Goal: Communication & Community: Ask a question

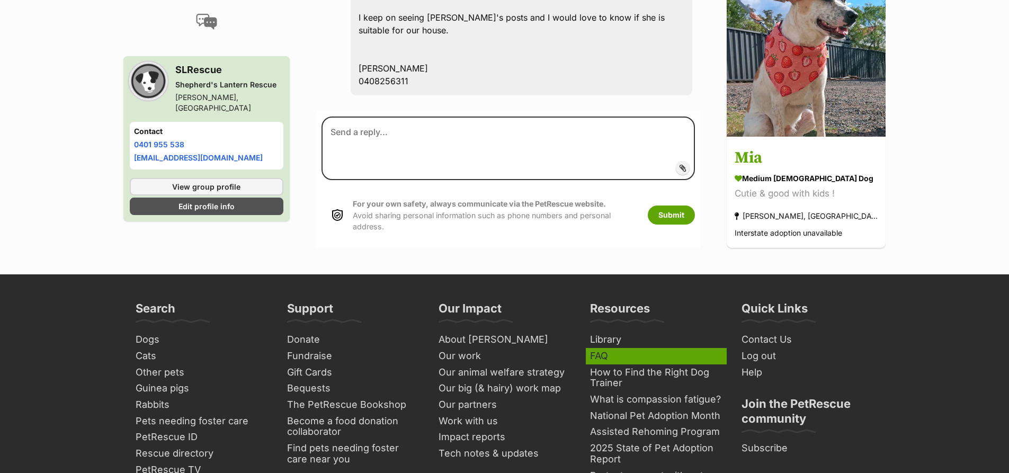
scroll to position [386, 0]
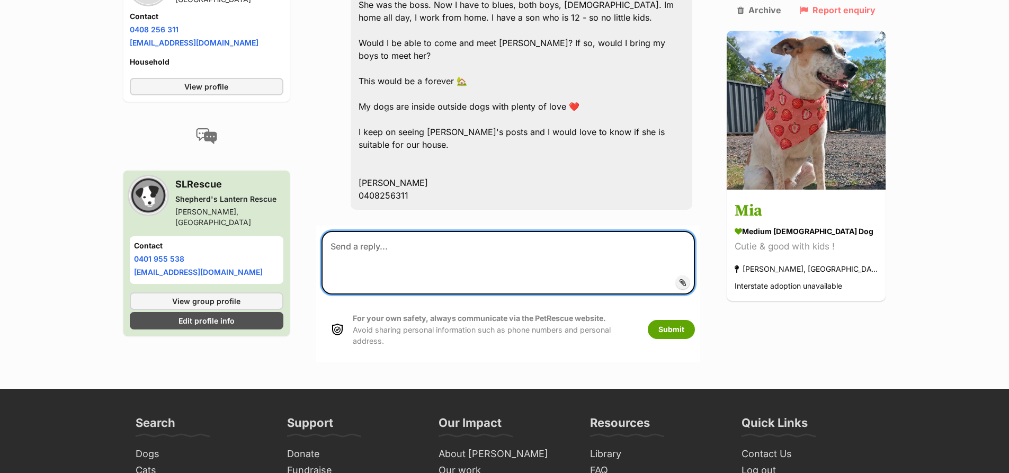
click at [357, 231] on textarea at bounding box center [509, 263] width 374 height 64
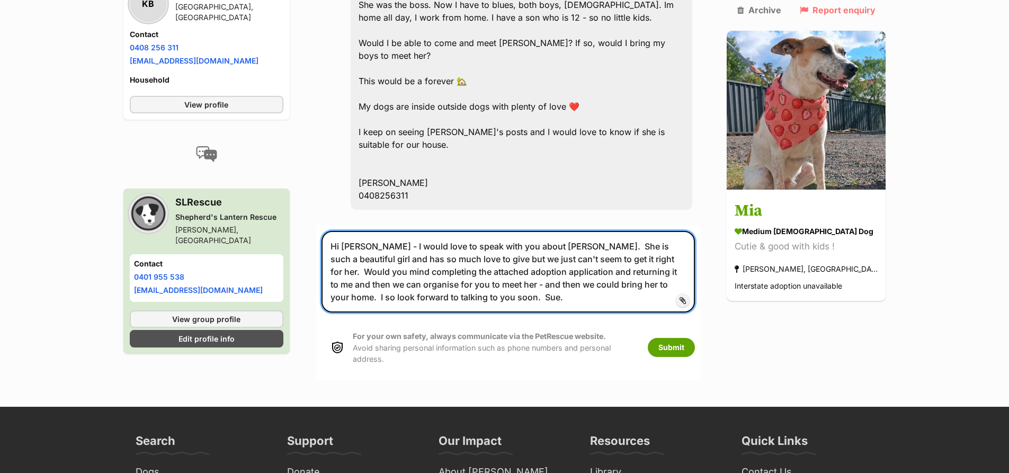
type textarea "Hi [PERSON_NAME] - I would love to speak with you about [PERSON_NAME]. She is s…"
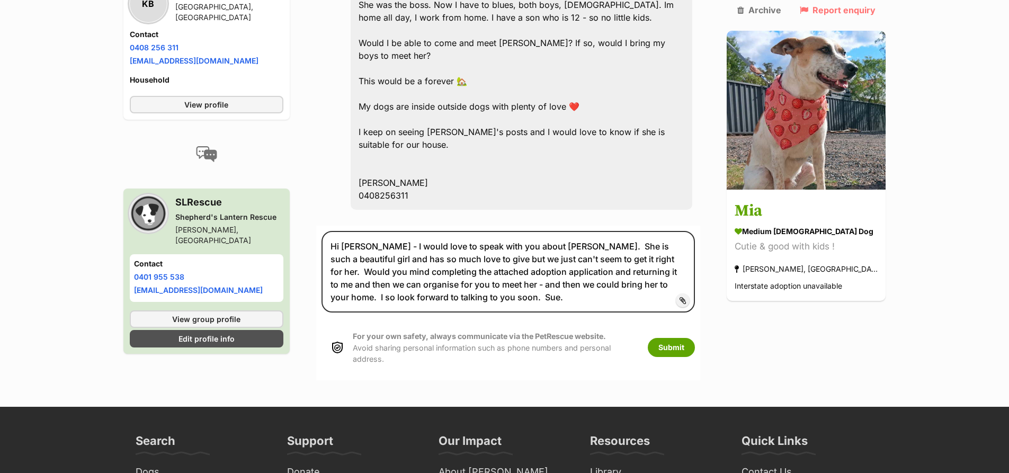
click at [702, 296] on span "Add attachment" at bounding box center [719, 300] width 57 height 8
click at [0, 0] on input "Add attachment" at bounding box center [0, 0] width 0 height 0
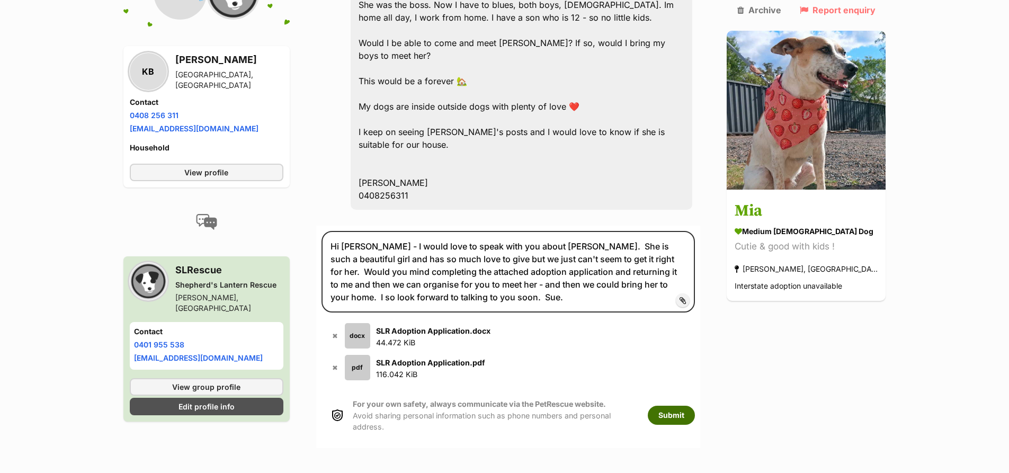
click at [695, 406] on button "Submit" at bounding box center [671, 415] width 47 height 19
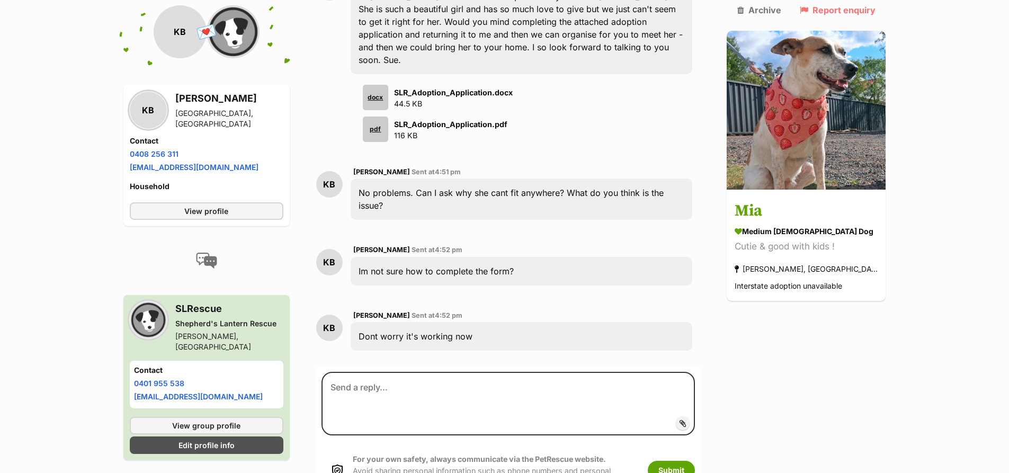
scroll to position [666, 0]
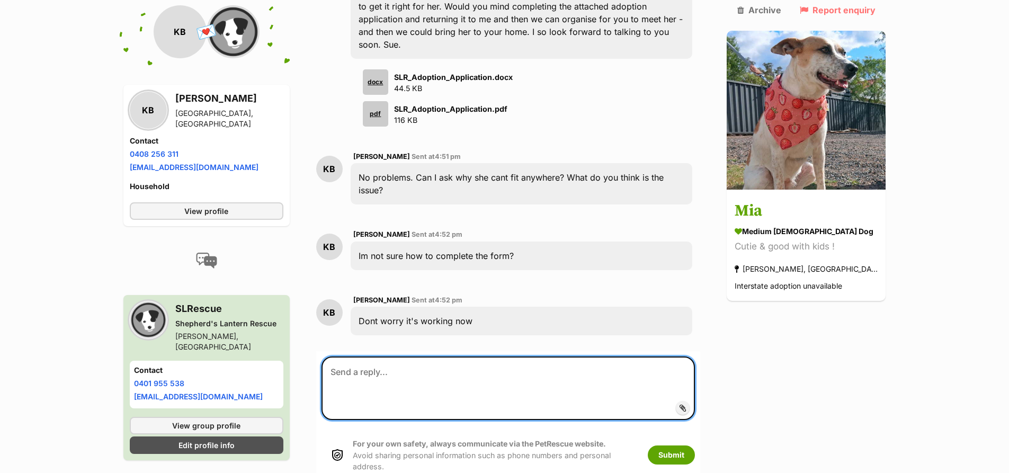
click at [409, 357] on textarea at bounding box center [509, 389] width 374 height 64
click at [410, 357] on textarea "Happy to ring you, just on the phone (as always). Sue." at bounding box center [509, 389] width 374 height 64
type textarea "Happy to ring you soon, just on the phone (as always). Sue."
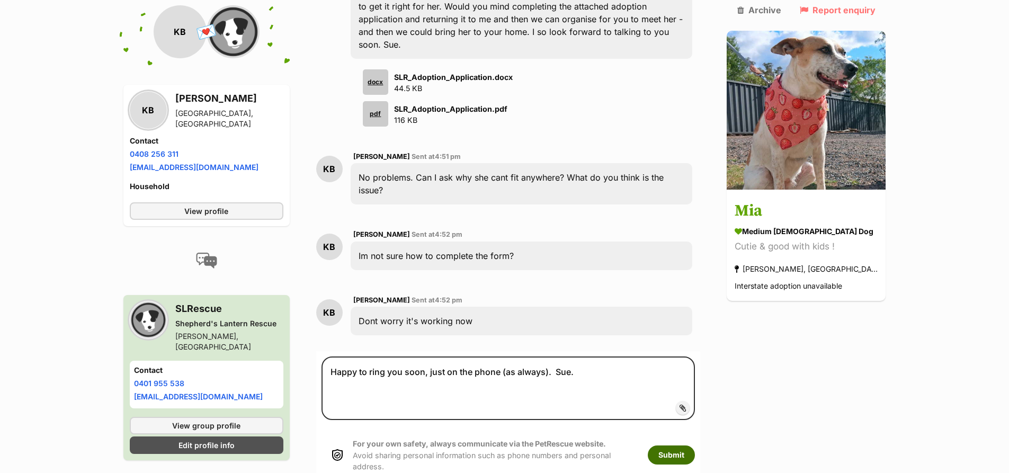
click at [695, 446] on button "Submit" at bounding box center [671, 455] width 47 height 19
